Goal: Find specific page/section: Find specific page/section

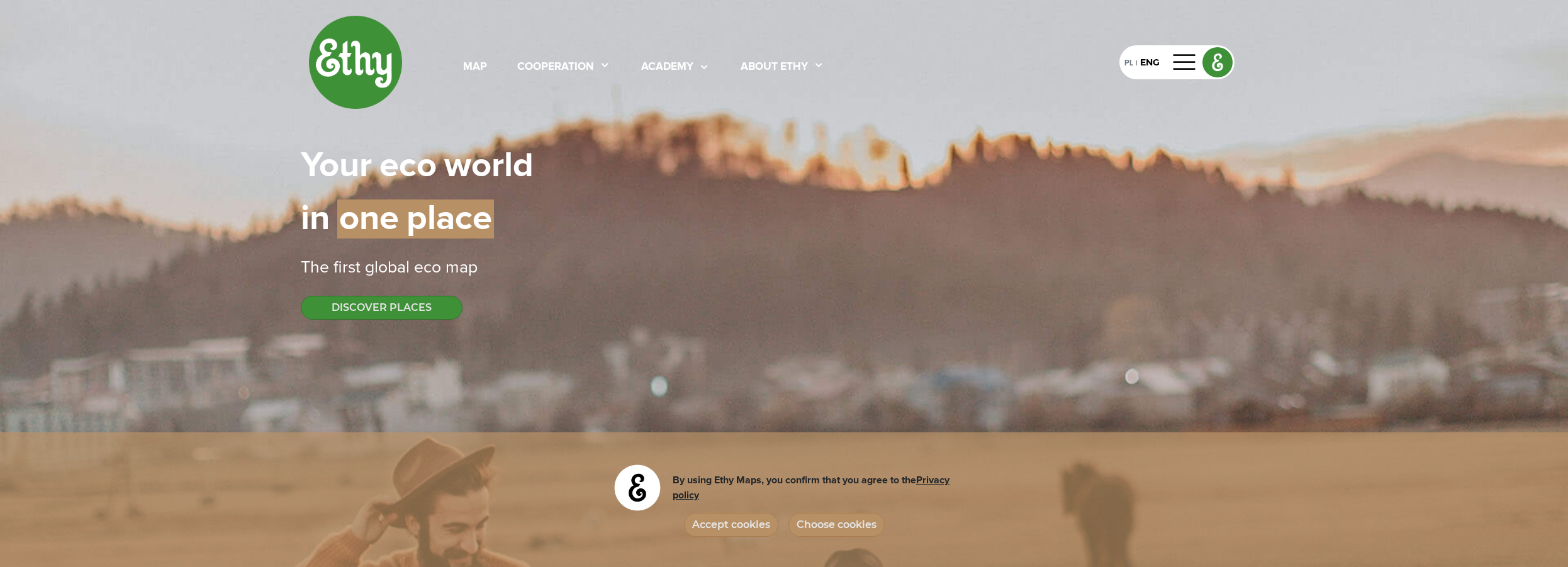
select select
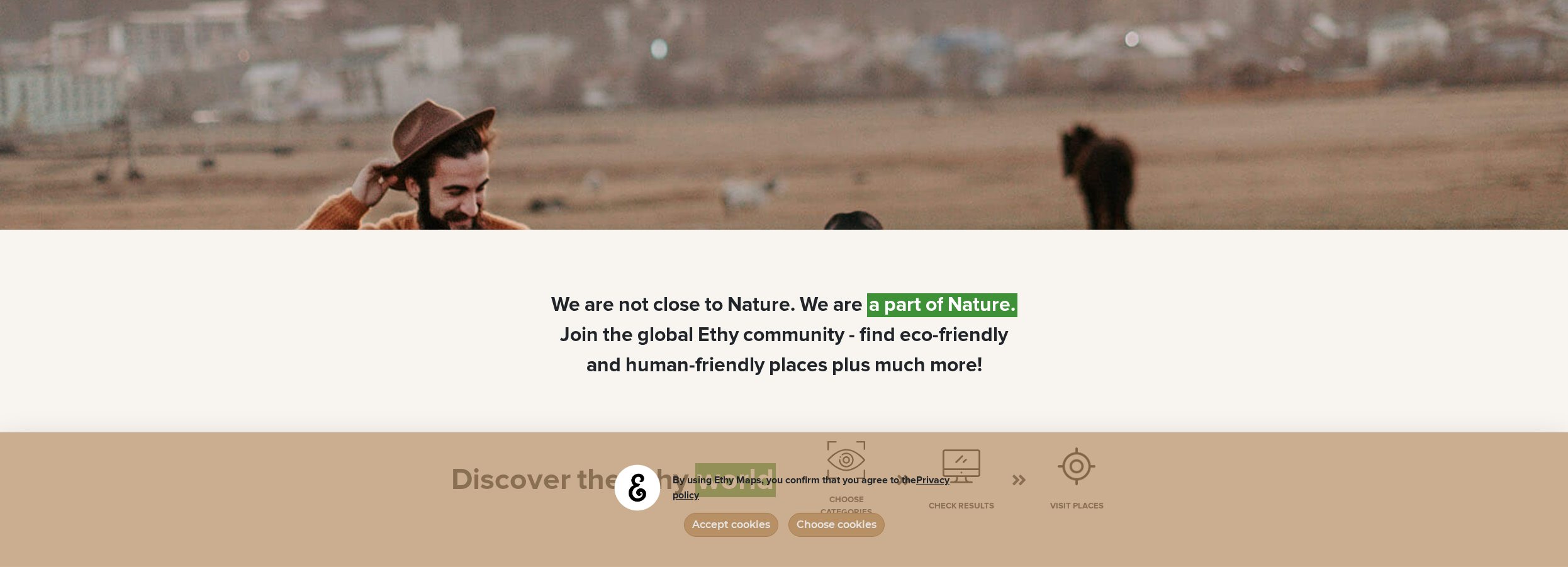
scroll to position [449, 0]
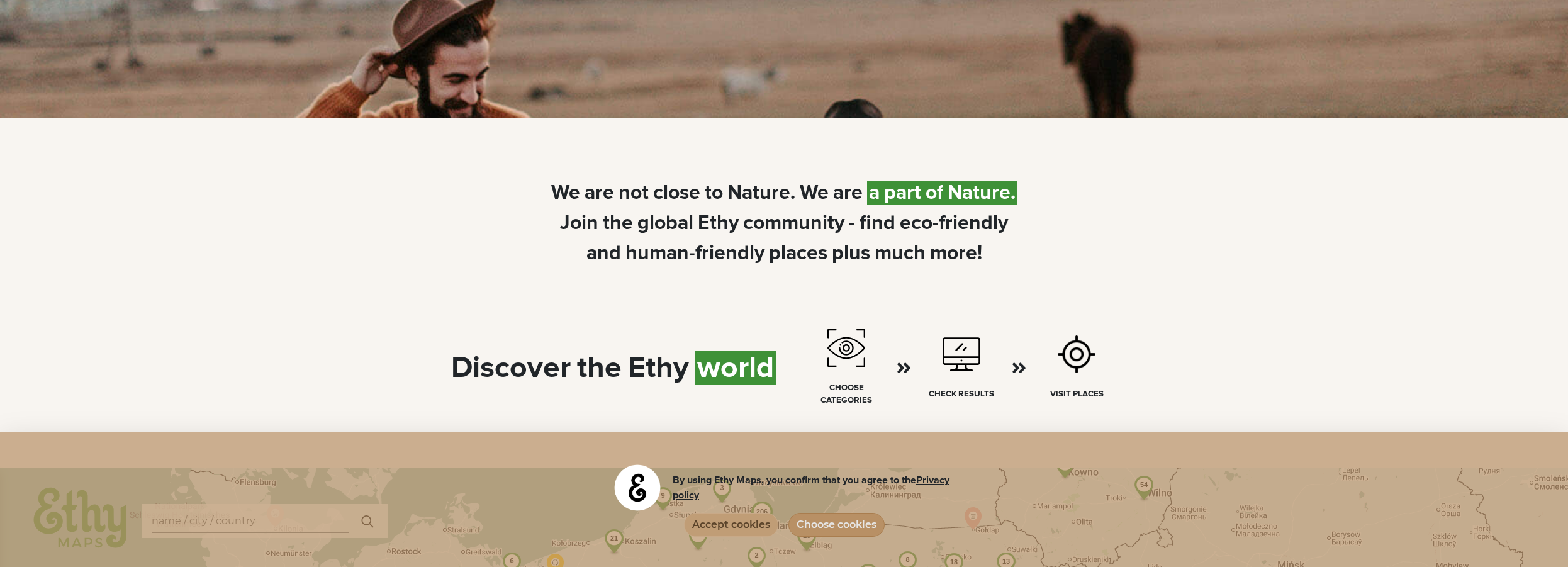
click at [755, 523] on button "Accept cookies" at bounding box center [732, 525] width 94 height 24
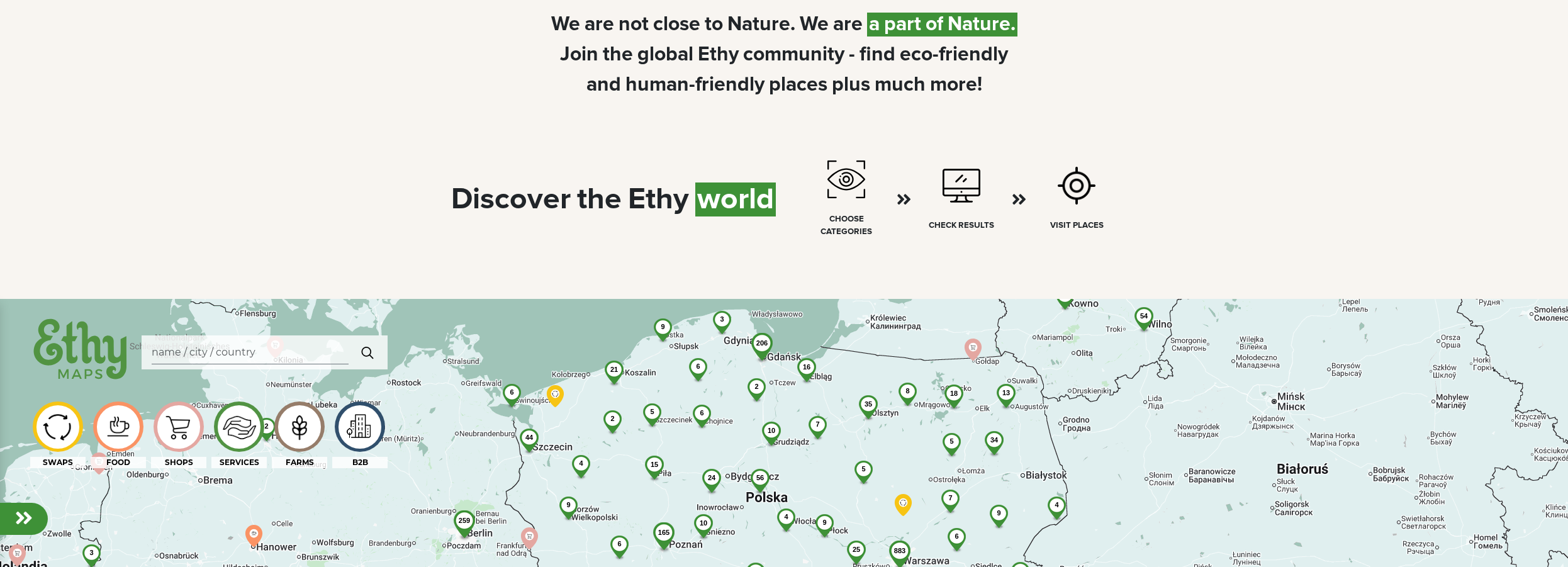
scroll to position [750, 0]
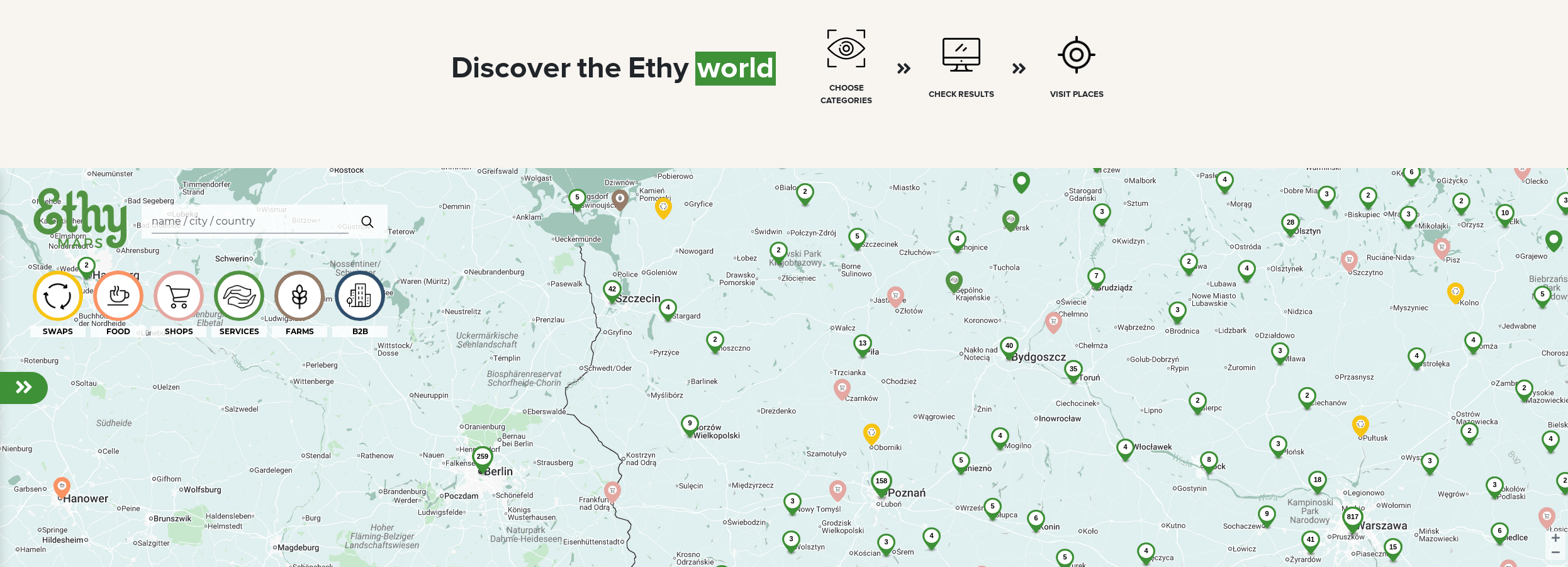
click at [615, 290] on span "42" at bounding box center [612, 289] width 7 height 7
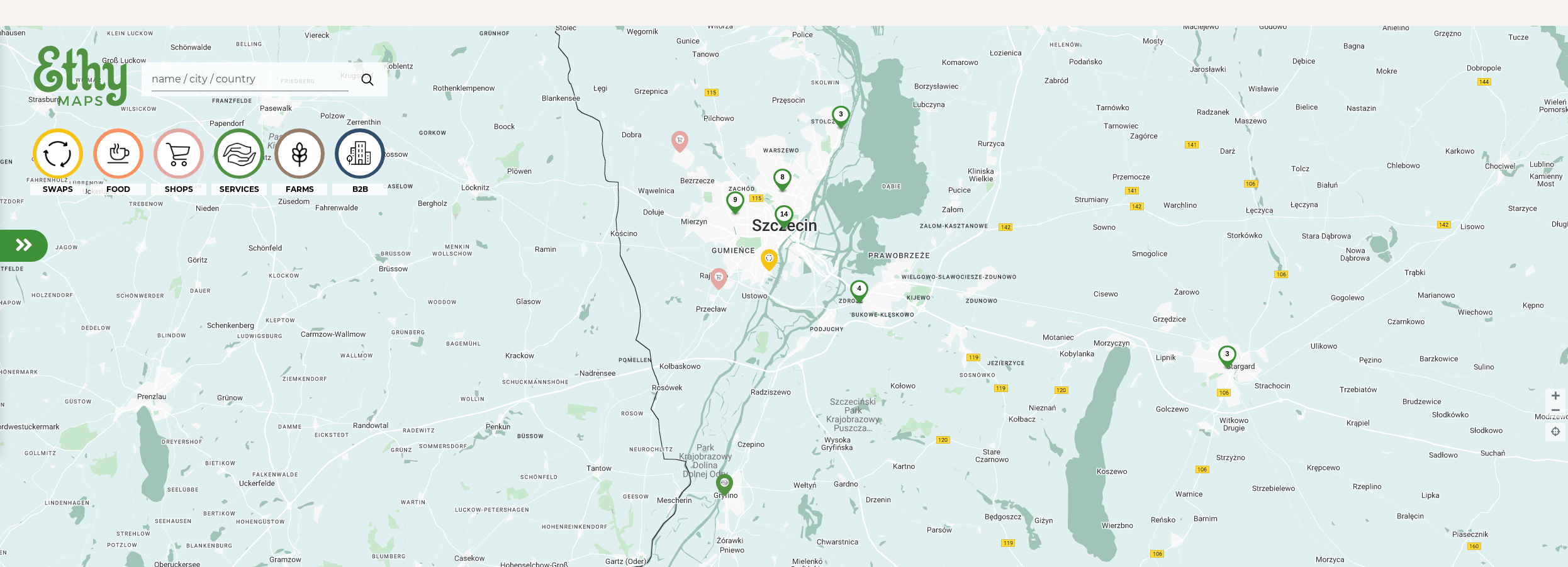
scroll to position [896, 0]
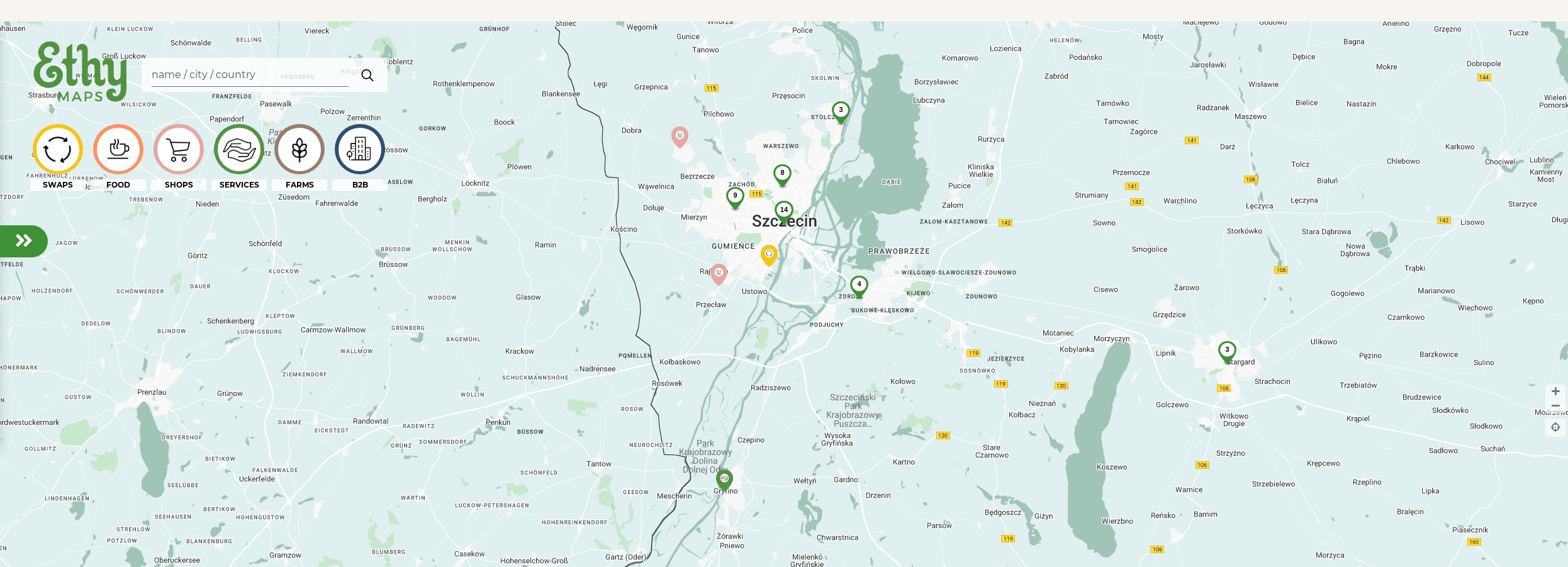
click at [1226, 351] on span "3" at bounding box center [1227, 349] width 4 height 7
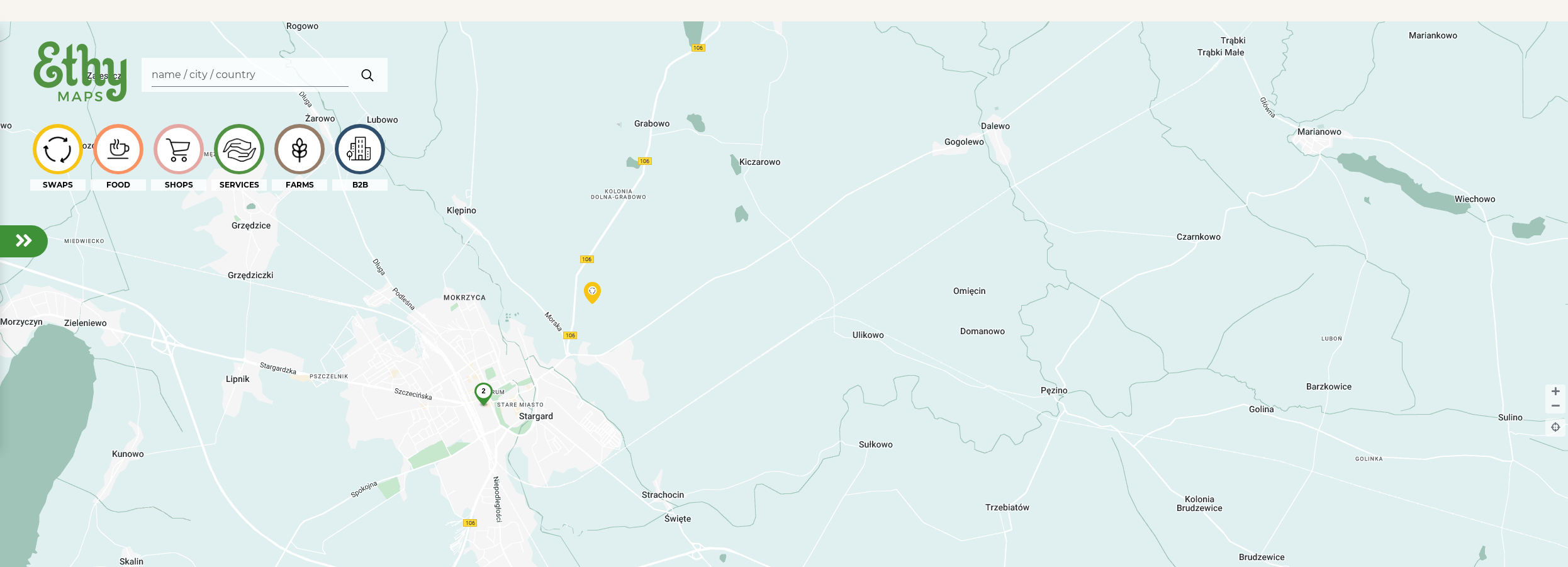
click at [484, 392] on span "2" at bounding box center [483, 391] width 4 height 7
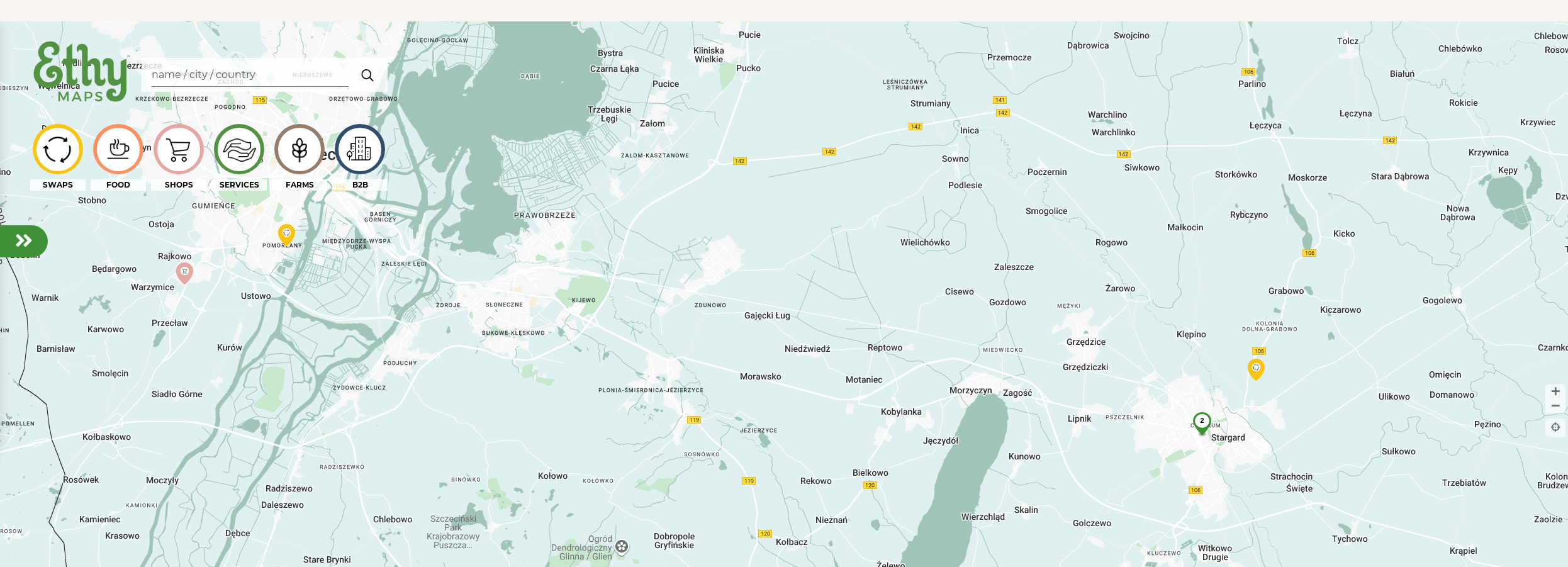
drag, startPoint x: 343, startPoint y: 299, endPoint x: 1021, endPoint y: 400, distance: 685.5
click at [1021, 400] on div "2" at bounding box center [784, 305] width 1568 height 567
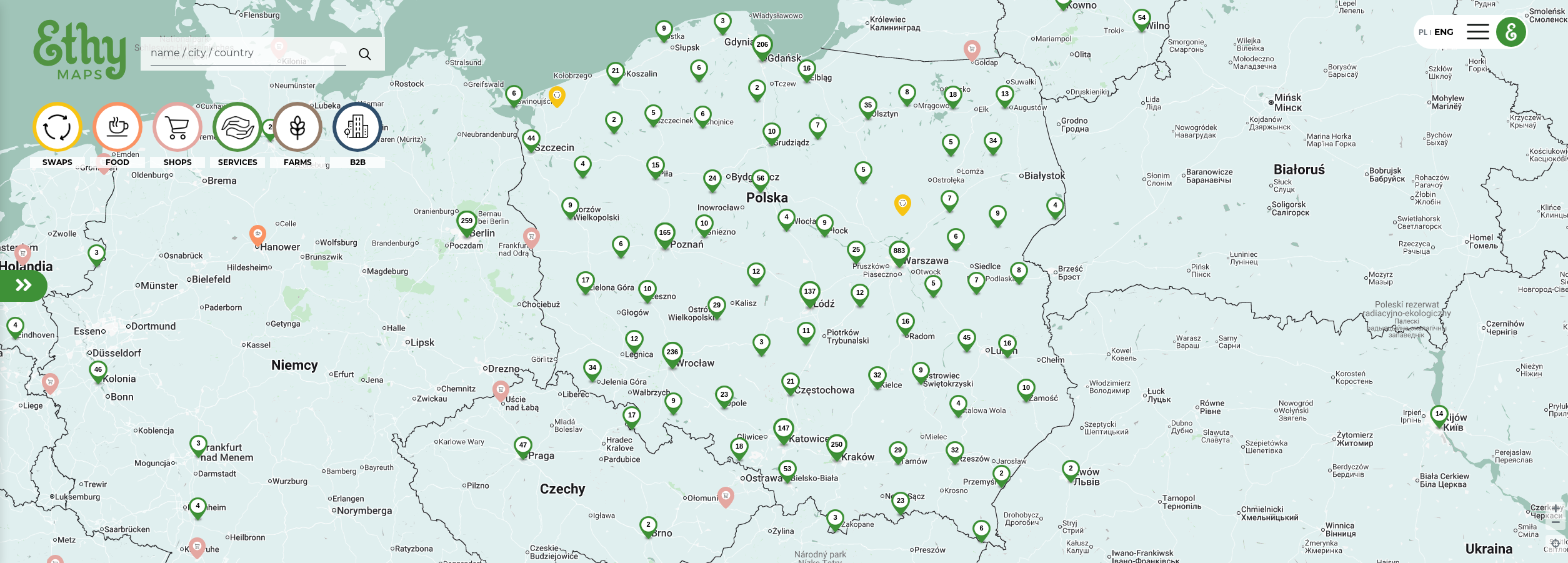
click at [697, 351] on div "883 54 206 250 137 236 56 35 6 23 45 3 4 68 165 32 44 32 10 21 29 2 18 34 12 17…" at bounding box center [784, 282] width 1568 height 563
drag, startPoint x: 581, startPoint y: 195, endPoint x: 631, endPoint y: 266, distance: 86.8
click at [638, 280] on div "883 54 206 250 137 236 56 35 6 23 45 3 4 68 165 32 44 32 10 21 29 2 18 34 12 17…" at bounding box center [784, 282] width 1568 height 563
click at [531, 135] on div "44" at bounding box center [532, 138] width 35 height 17
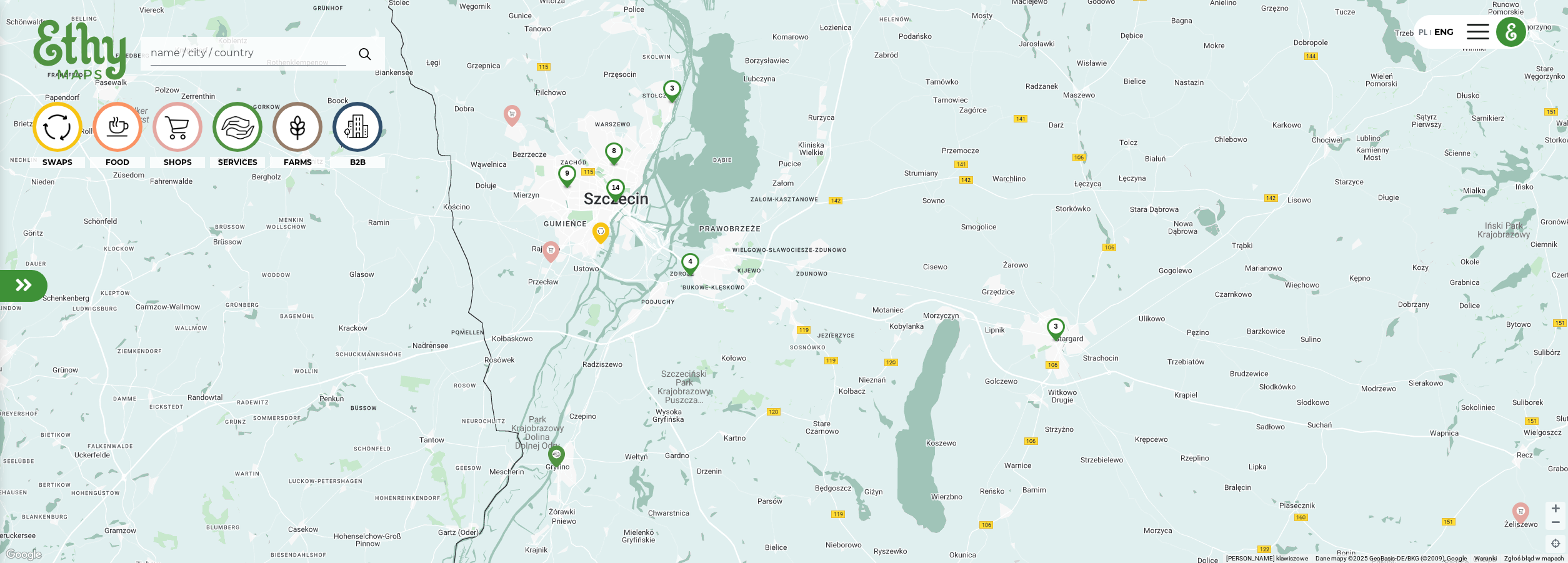
click at [689, 262] on span "4" at bounding box center [690, 261] width 4 height 7
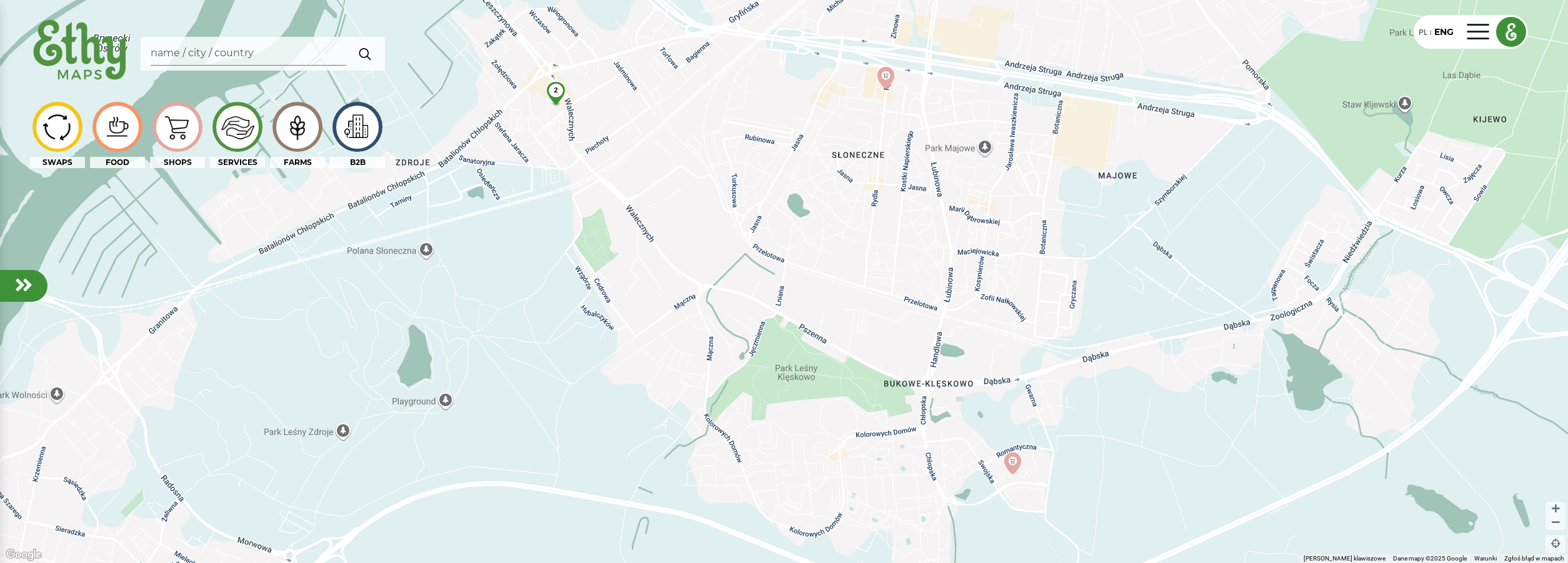
click at [558, 91] on div "2" at bounding box center [555, 90] width 33 height 17
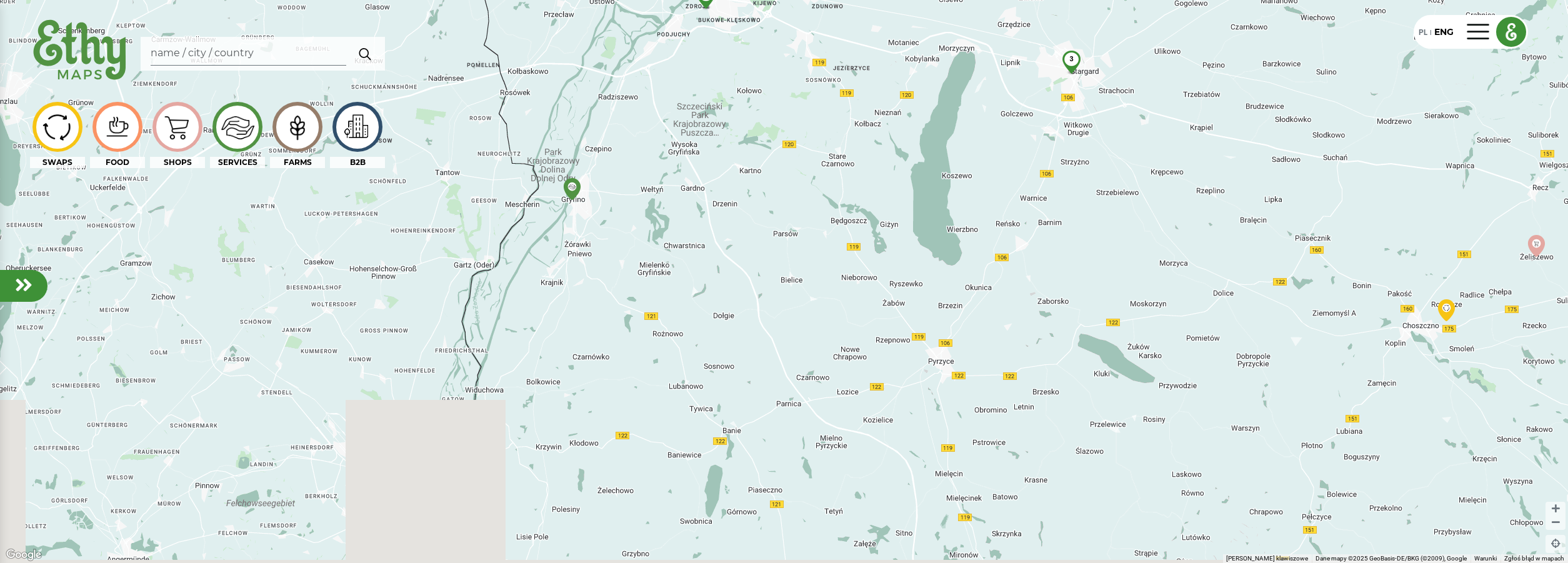
drag, startPoint x: 1206, startPoint y: 443, endPoint x: 824, endPoint y: 79, distance: 527.7
click at [824, 79] on div "14 8 3 4 9 3" at bounding box center [784, 282] width 1568 height 563
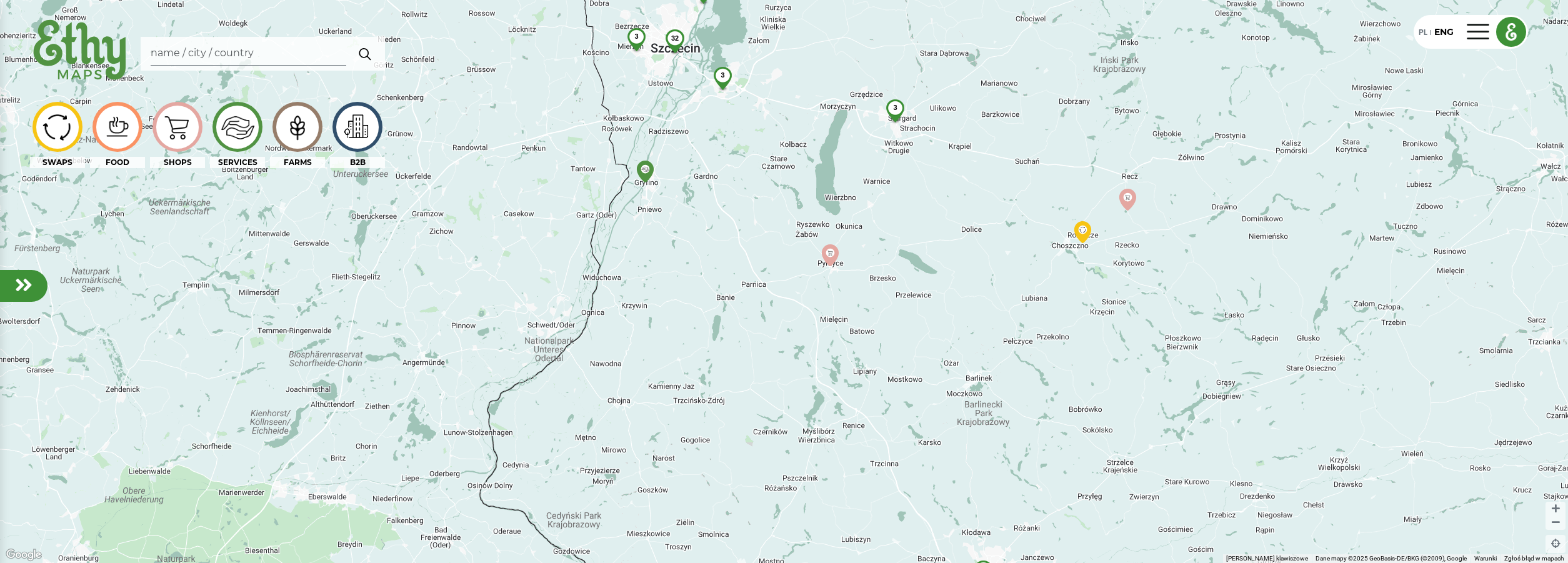
click at [17, 288] on em at bounding box center [23, 285] width 17 height 20
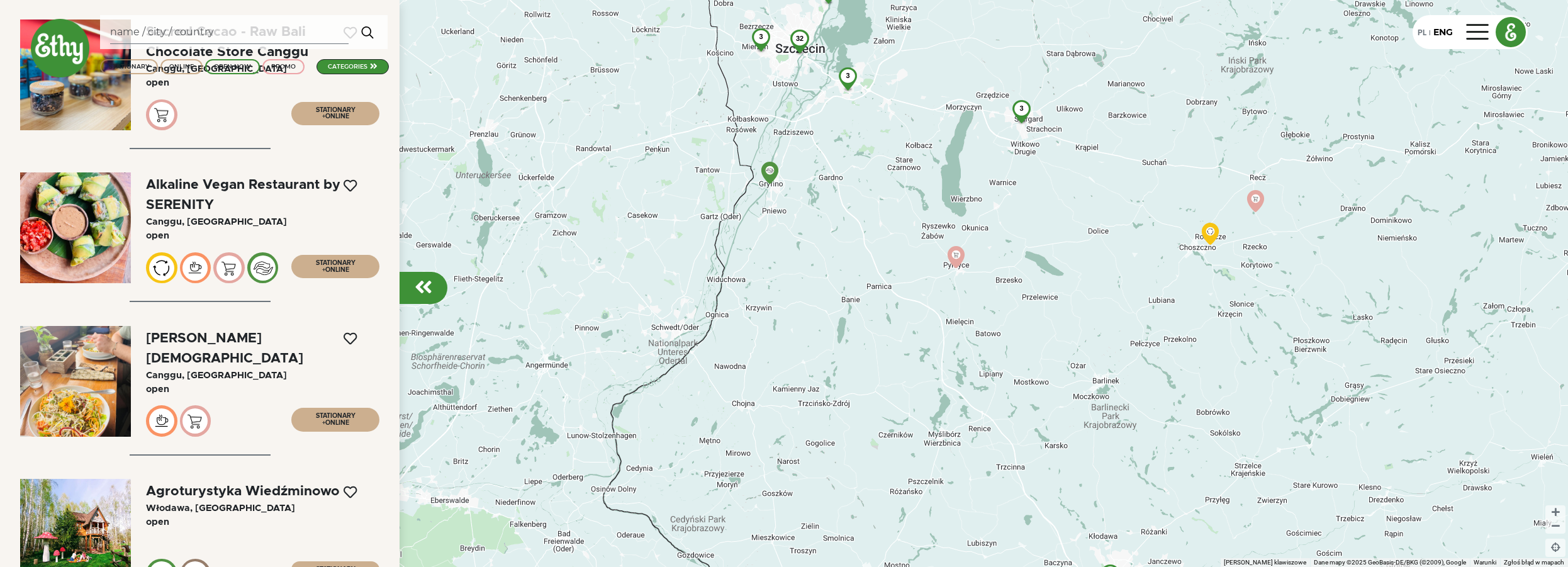
scroll to position [1675, 0]
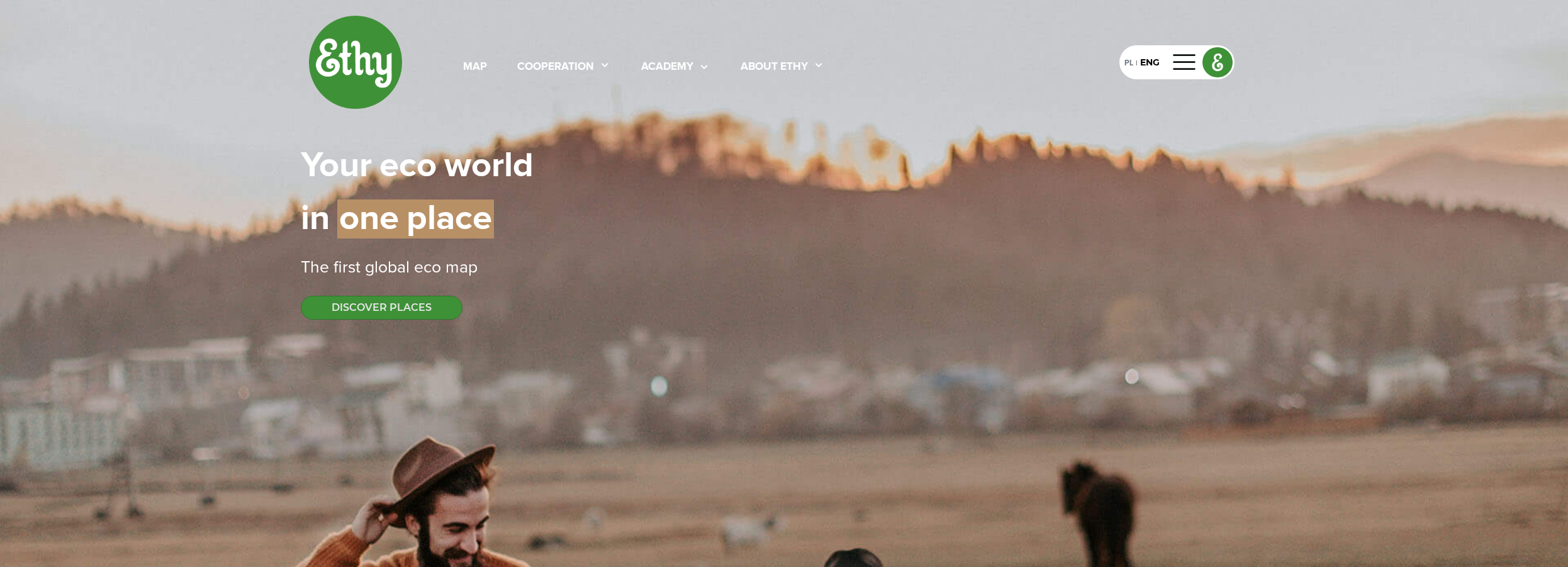
select select
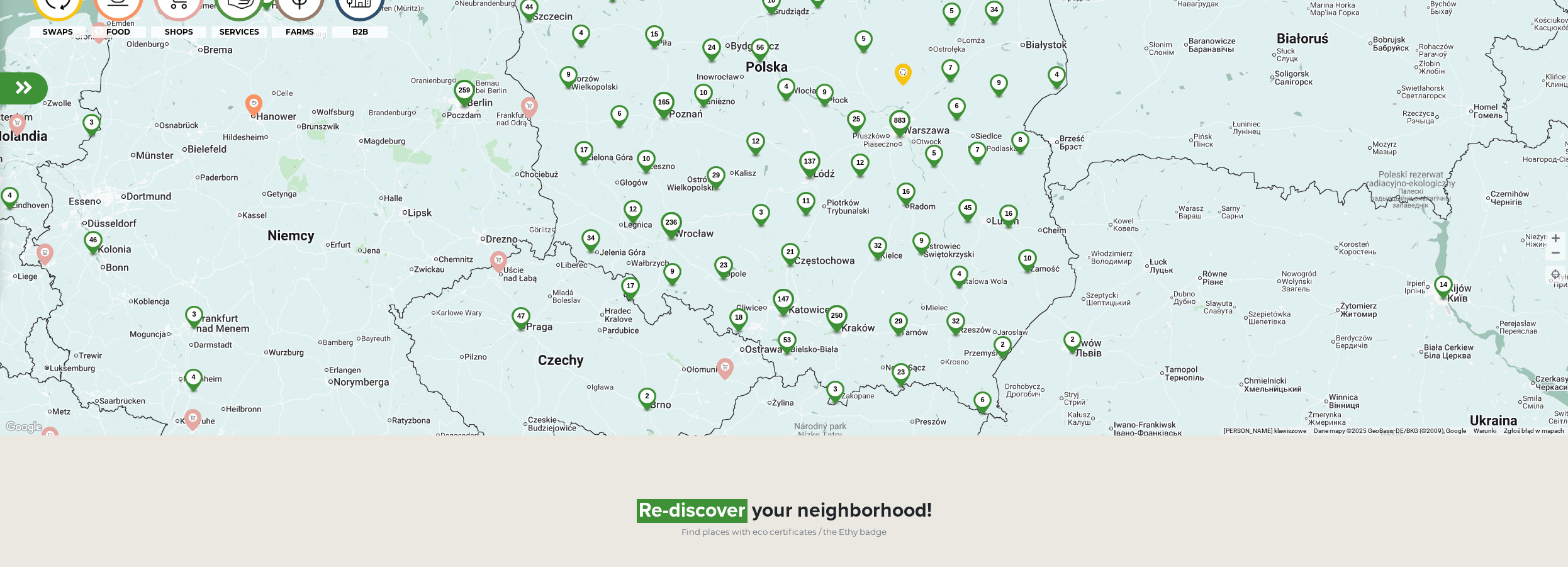
scroll to position [1498, 0]
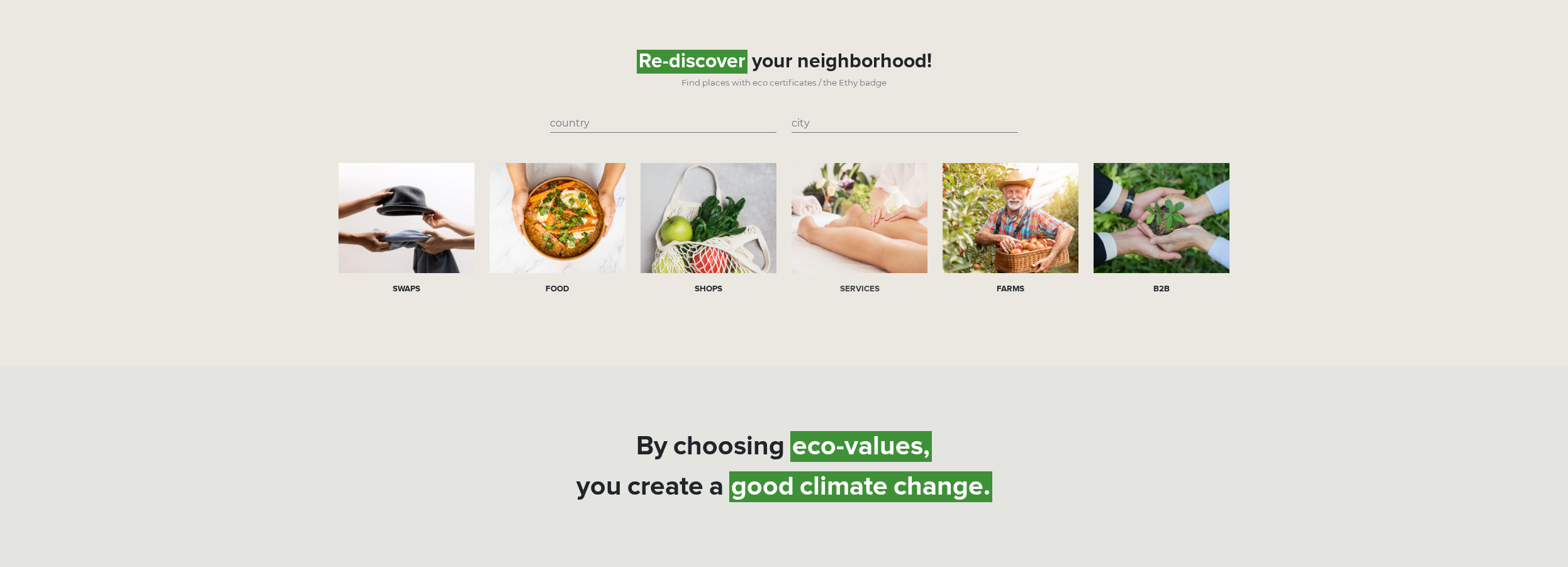
click at [858, 253] on div at bounding box center [859, 218] width 136 height 110
